Goal: Use online tool/utility: Utilize a website feature to perform a specific function

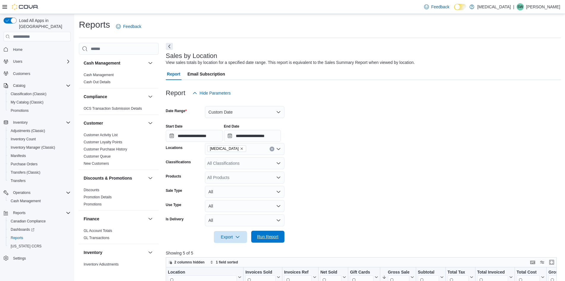
click at [269, 240] on span "Run Report" at bounding box center [268, 236] width 26 height 12
click at [308, 36] on div "Reports Feedback" at bounding box center [320, 28] width 482 height 19
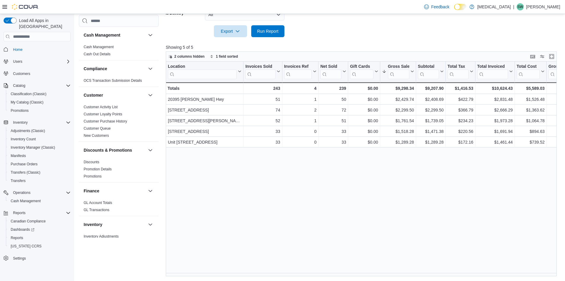
scroll to position [327, 0]
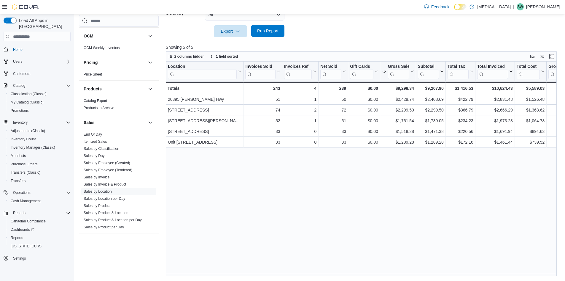
click at [275, 34] on span "Run Report" at bounding box center [267, 31] width 21 height 6
click at [258, 27] on span "Run Report" at bounding box center [268, 31] width 26 height 12
